Goal: Task Accomplishment & Management: Manage account settings

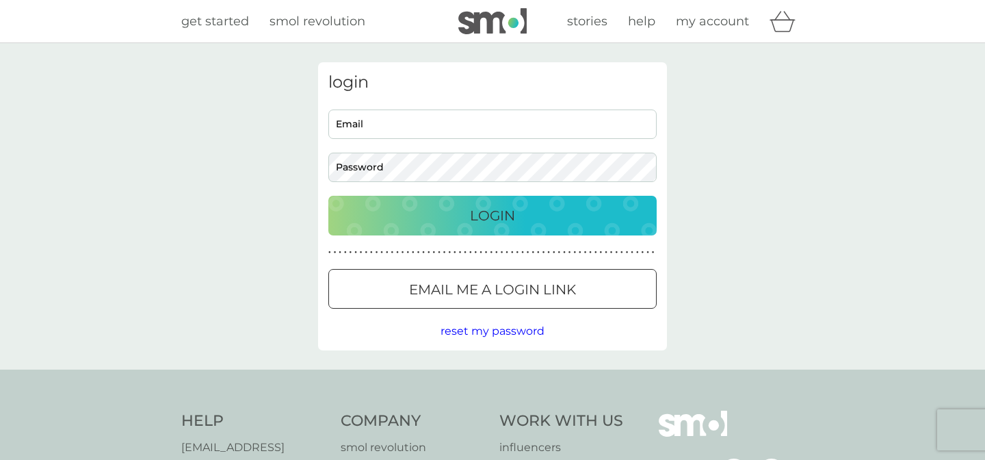
click at [445, 105] on div "login Email Password Login ● ● ● ● ● ● ● ● ● ● ● ● ● ● ● ● ● ● ● ● ● ● ● ● ● ● …" at bounding box center [492, 206] width 349 height 288
click at [441, 125] on input "Email" at bounding box center [492, 123] width 328 height 29
type input "[EMAIL_ADDRESS][DOMAIN_NAME]"
click at [470, 215] on p "Login" at bounding box center [492, 216] width 45 height 22
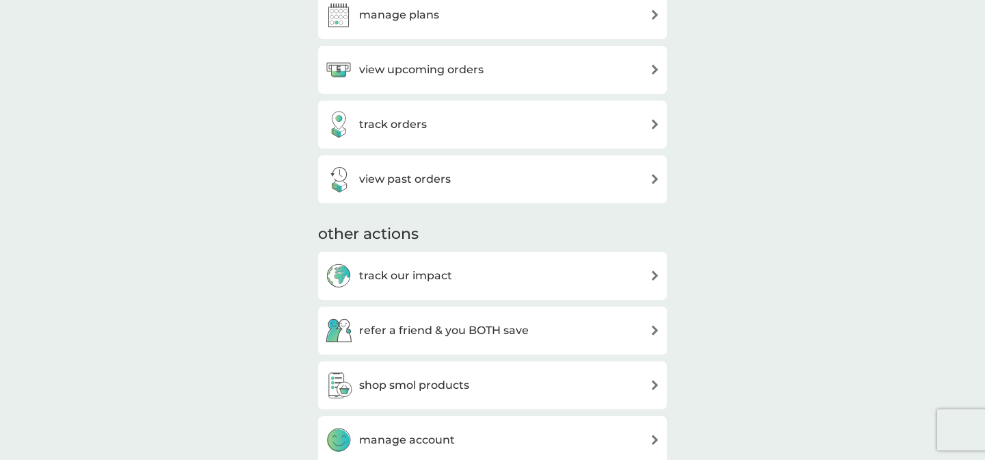
scroll to position [399, 0]
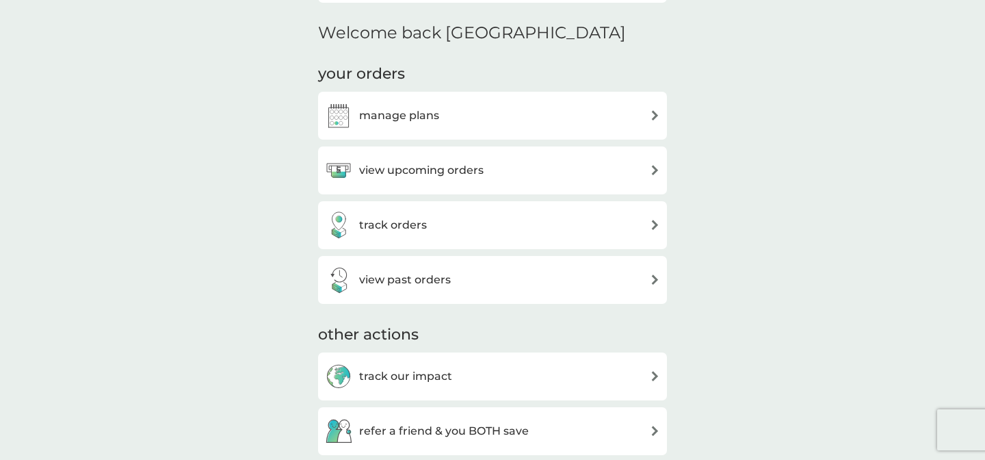
click at [473, 178] on h3 "view upcoming orders" at bounding box center [421, 170] width 125 height 18
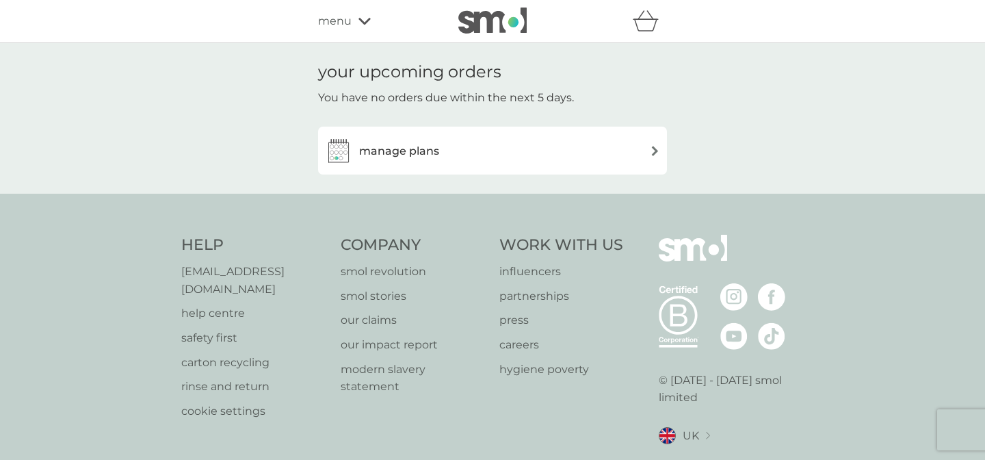
click at [473, 160] on div "manage plans" at bounding box center [492, 150] width 335 height 27
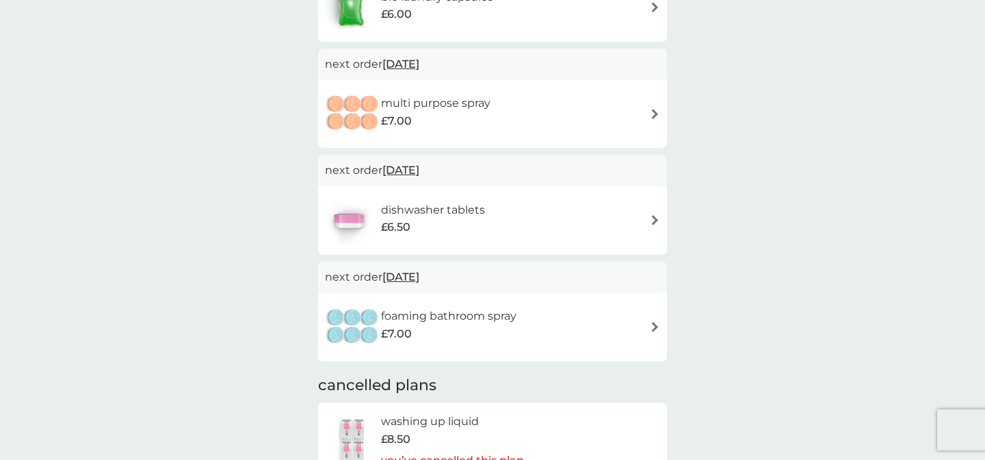
scroll to position [298, 0]
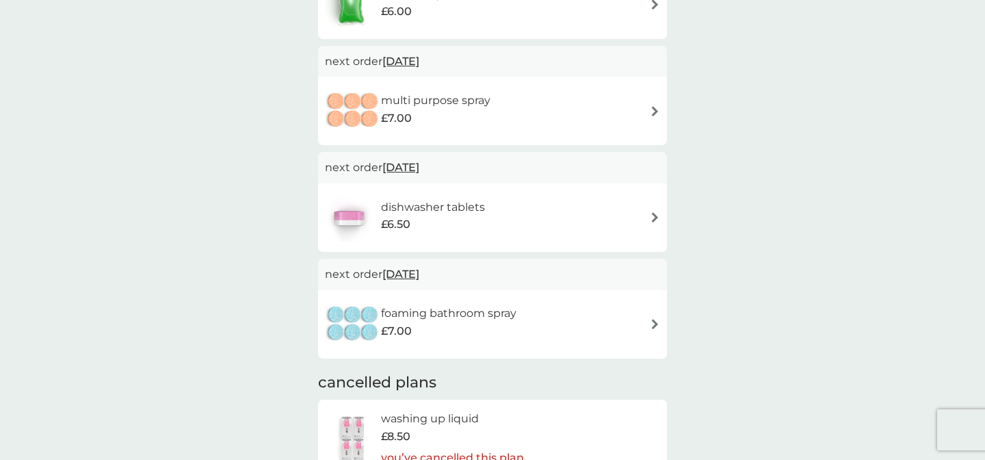
click at [452, 203] on h6 "dishwasher tablets" at bounding box center [433, 207] width 104 height 18
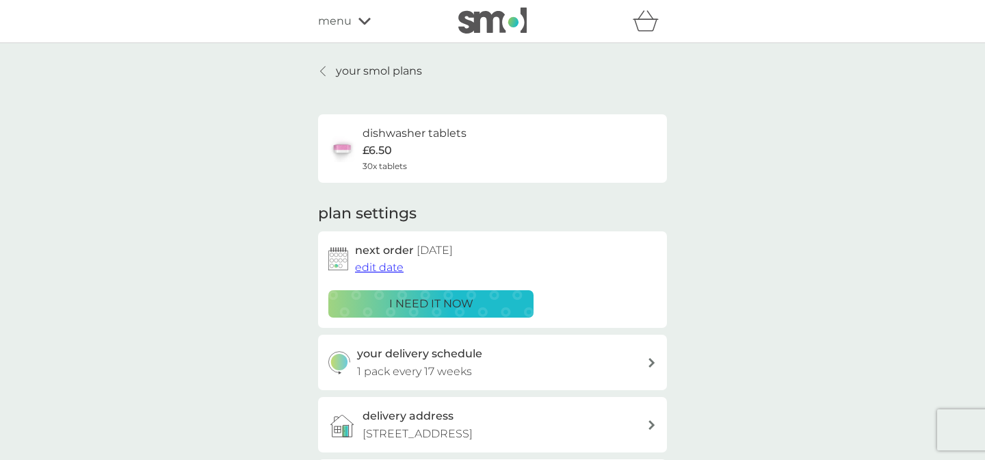
click at [361, 157] on div "dishwasher tablets £6.50 30x tablets" at bounding box center [397, 149] width 138 height 48
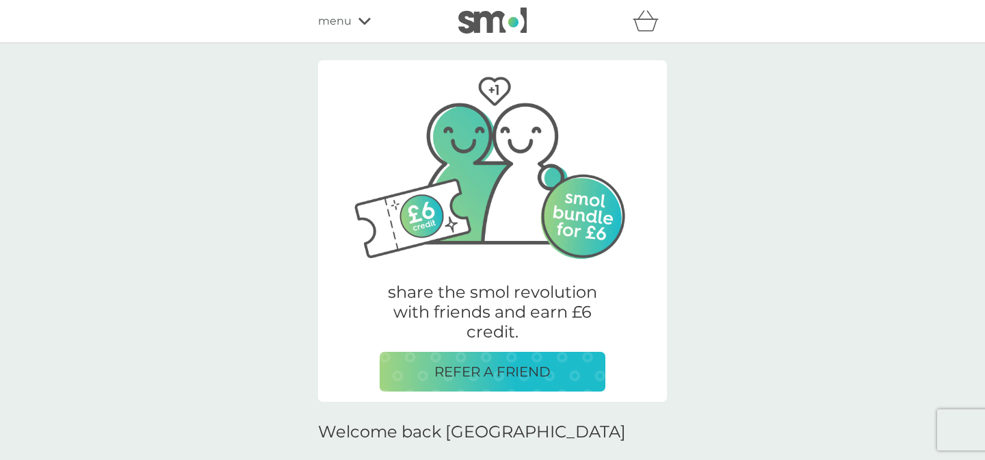
scroll to position [151, 0]
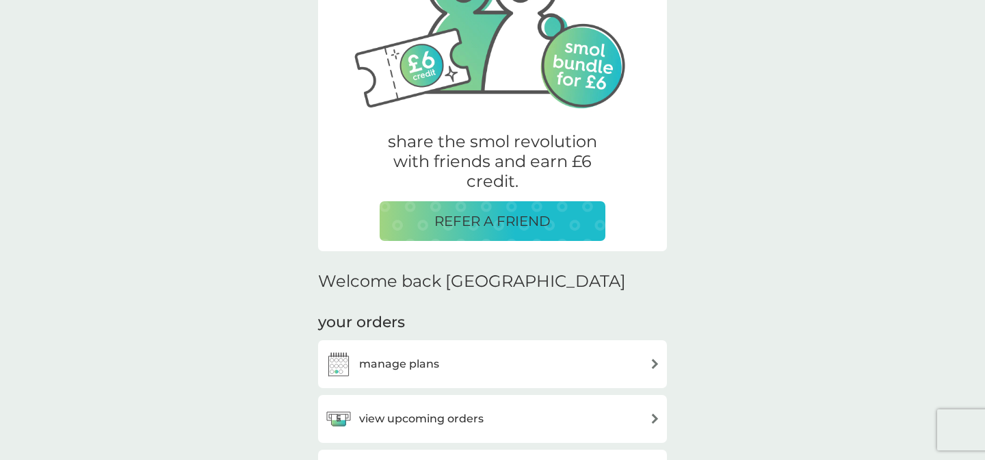
click at [393, 360] on h3 "manage plans" at bounding box center [399, 364] width 80 height 18
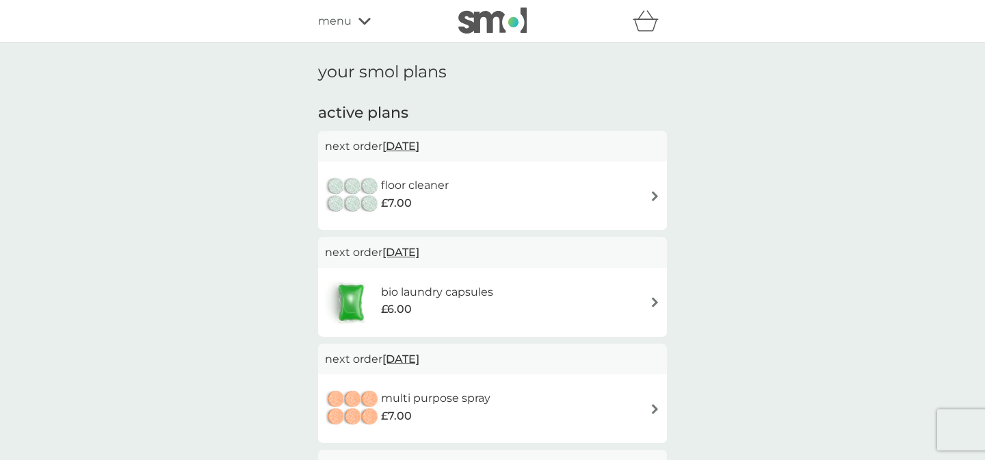
scroll to position [352, 0]
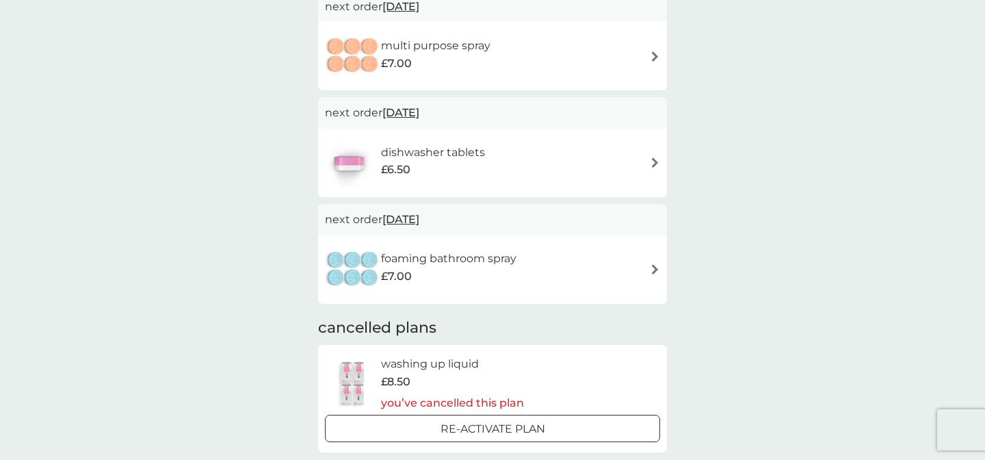
click at [460, 159] on h6 "dishwasher tablets" at bounding box center [433, 153] width 104 height 18
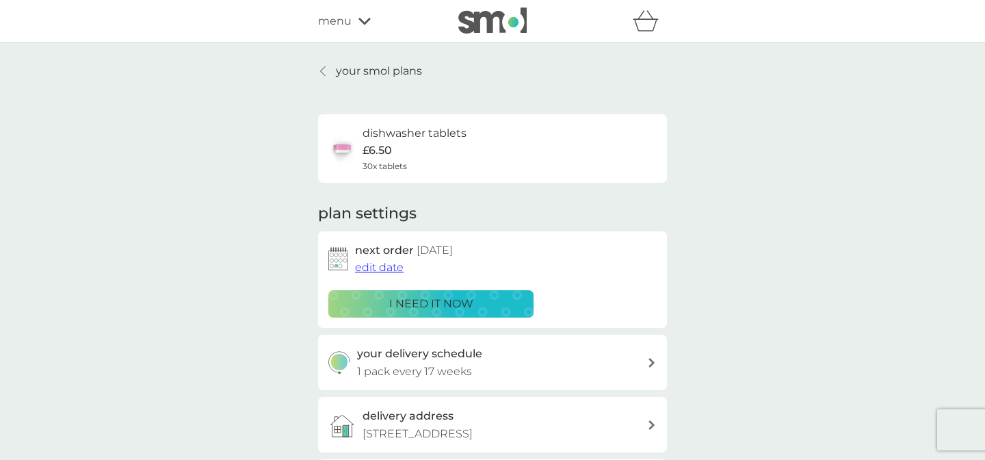
click at [407, 350] on h3 "your delivery schedule" at bounding box center [419, 354] width 125 height 18
select select "119"
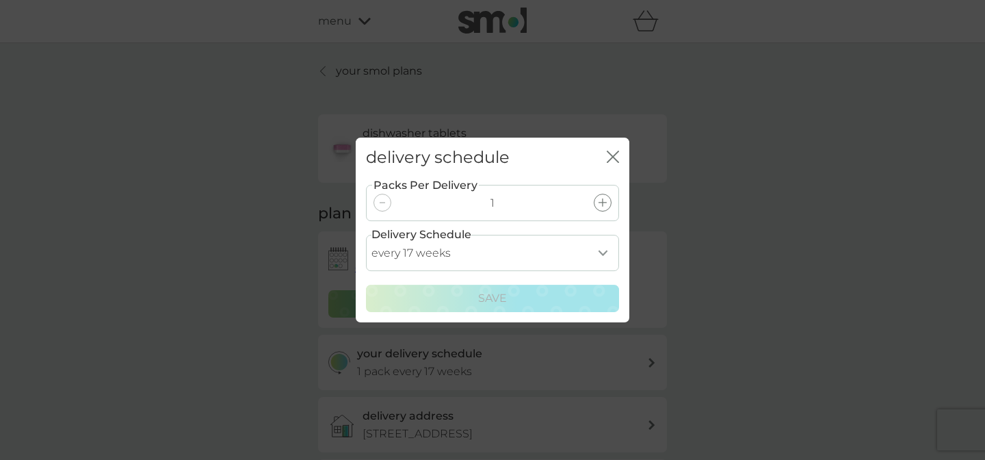
click at [491, 250] on select "every 1 week every 2 weeks every 3 weeks every 4 weeks every 5 weeks every 6 we…" at bounding box center [492, 253] width 253 height 36
